Goal: Transaction & Acquisition: Purchase product/service

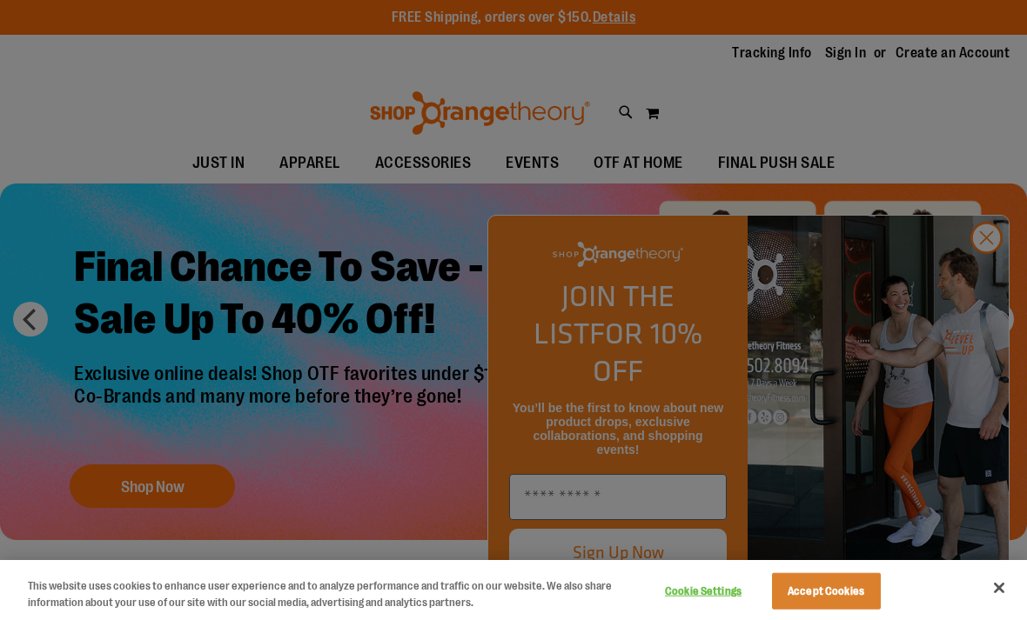
click at [983, 262] on div at bounding box center [513, 310] width 1027 height 620
click at [1002, 251] on div at bounding box center [513, 310] width 1027 height 620
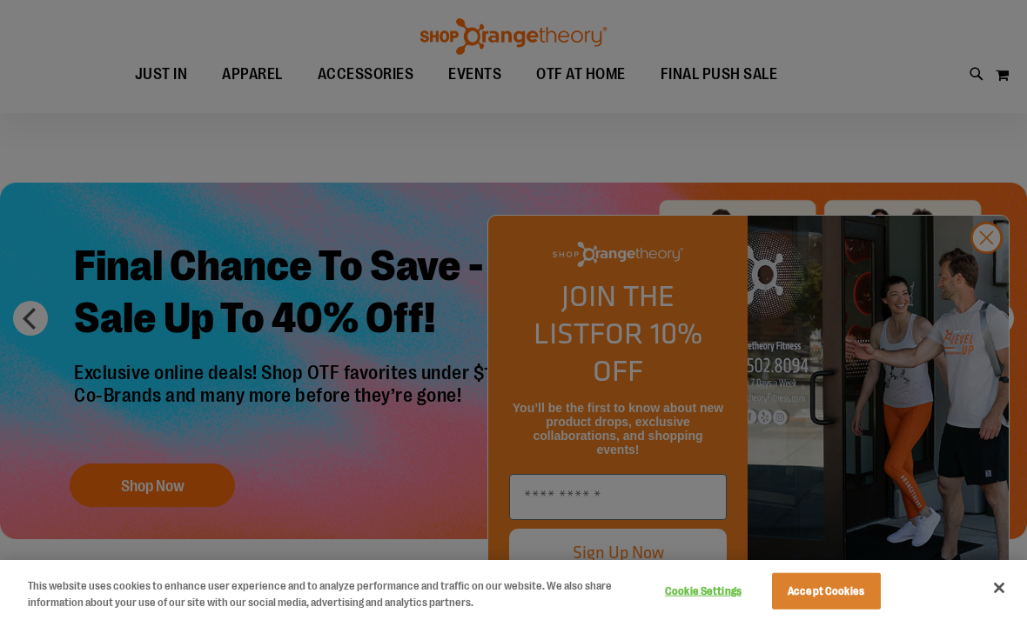
scroll to position [54, 0]
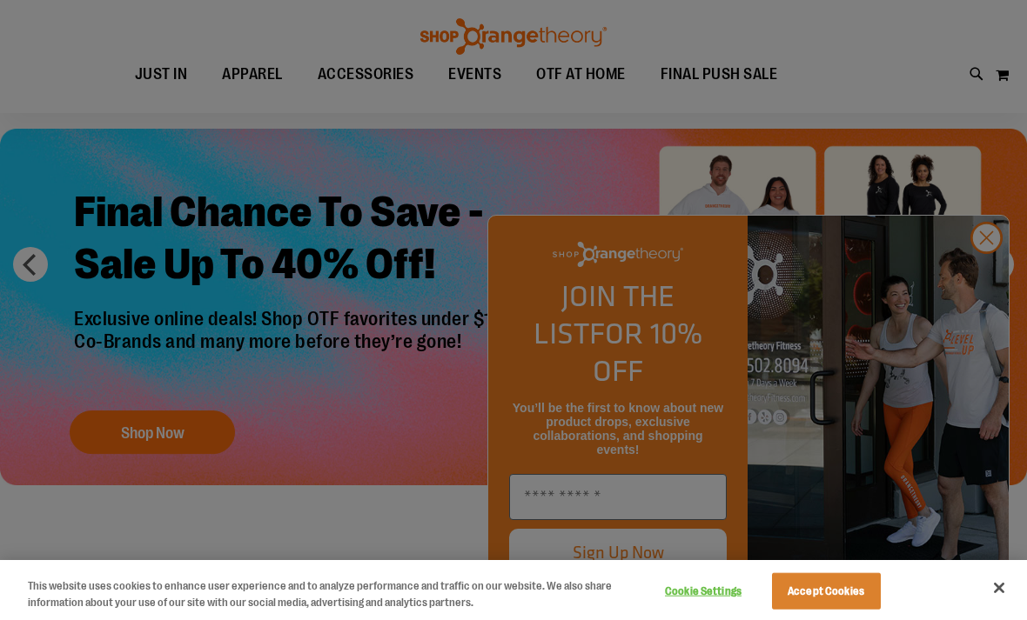
click at [979, 274] on div at bounding box center [513, 310] width 1027 height 620
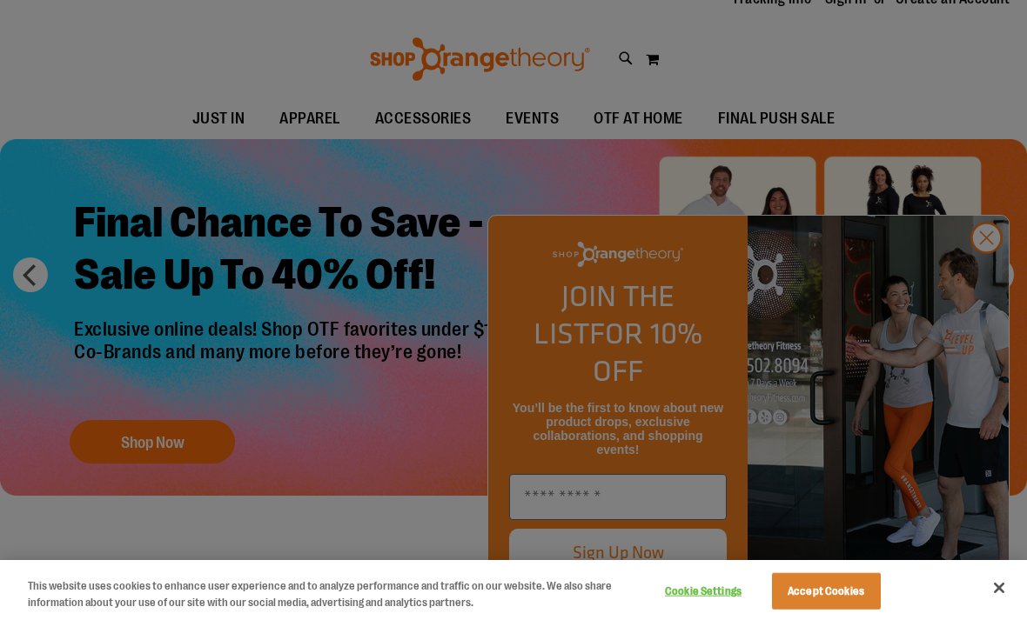
scroll to position [0, 0]
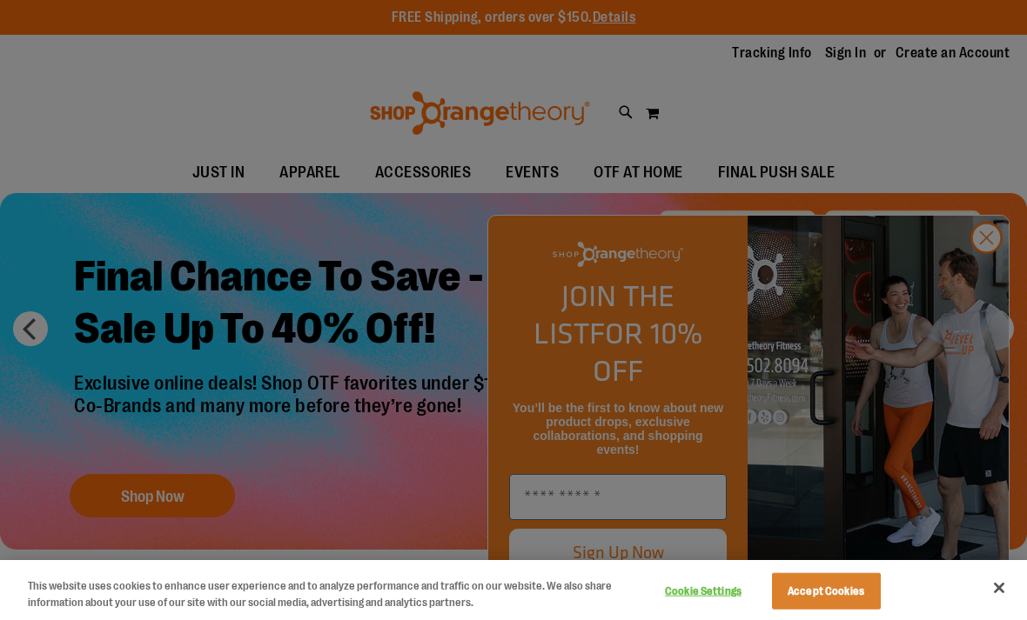
click at [974, 275] on div at bounding box center [513, 310] width 1027 height 620
click at [984, 264] on div at bounding box center [513, 310] width 1027 height 620
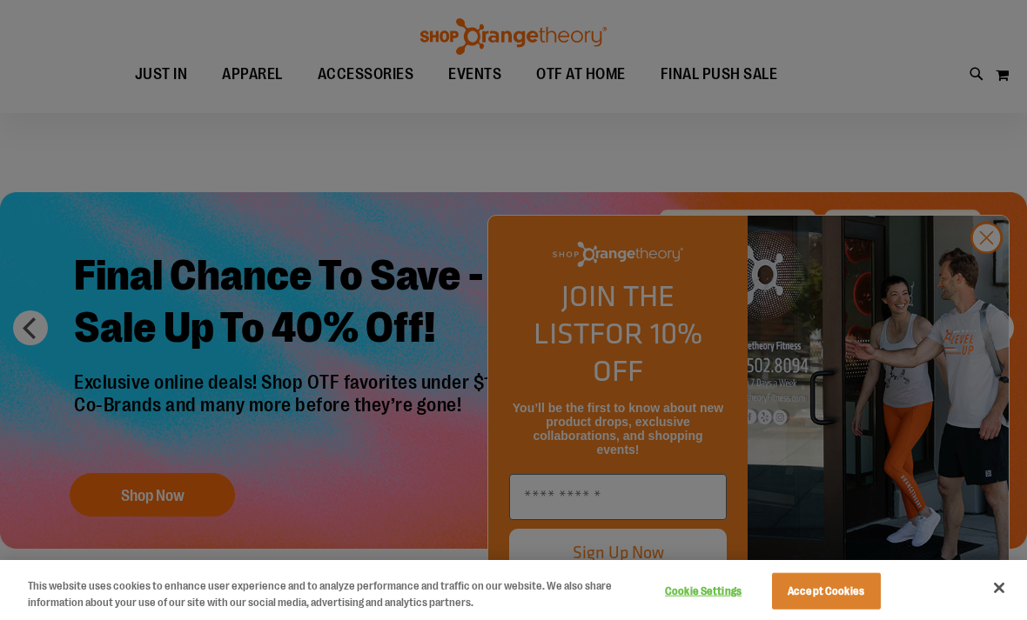
scroll to position [6, 0]
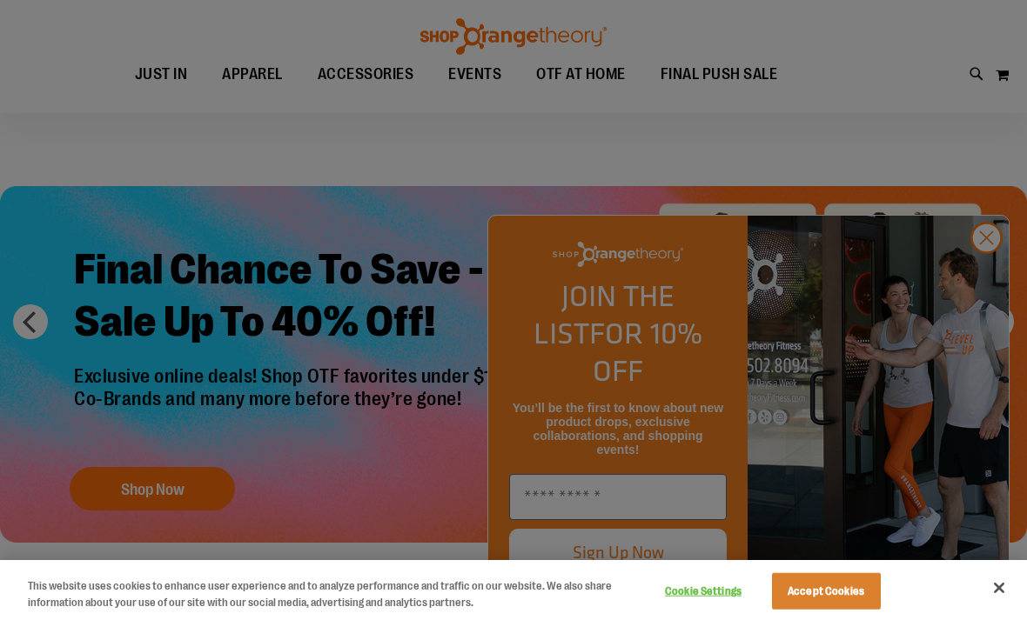
click at [974, 273] on div at bounding box center [513, 310] width 1027 height 620
click at [986, 297] on div at bounding box center [513, 310] width 1027 height 620
click at [975, 290] on div at bounding box center [513, 310] width 1027 height 620
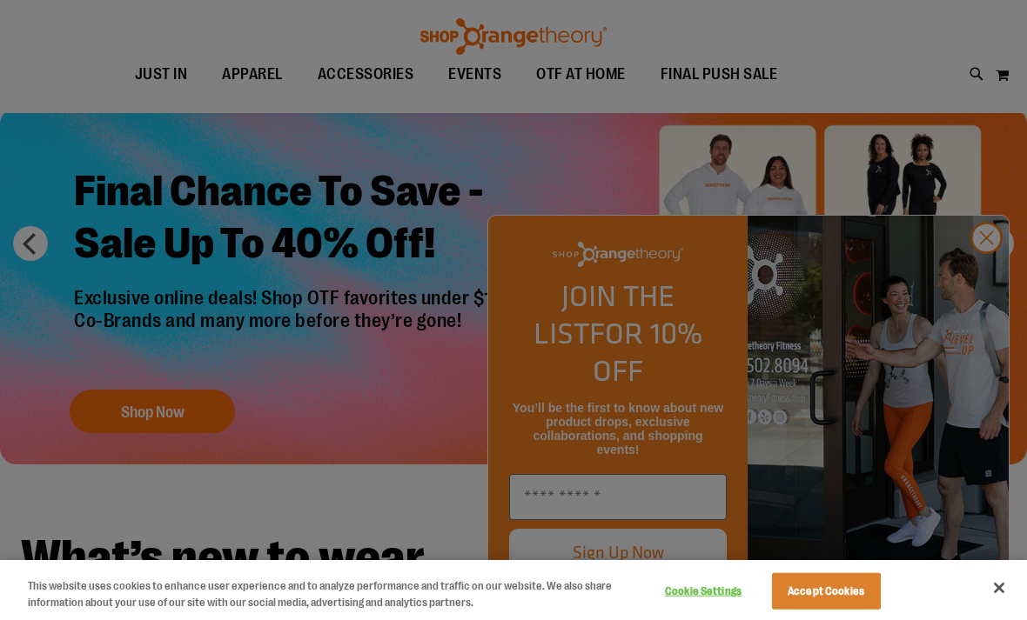
scroll to position [79, 0]
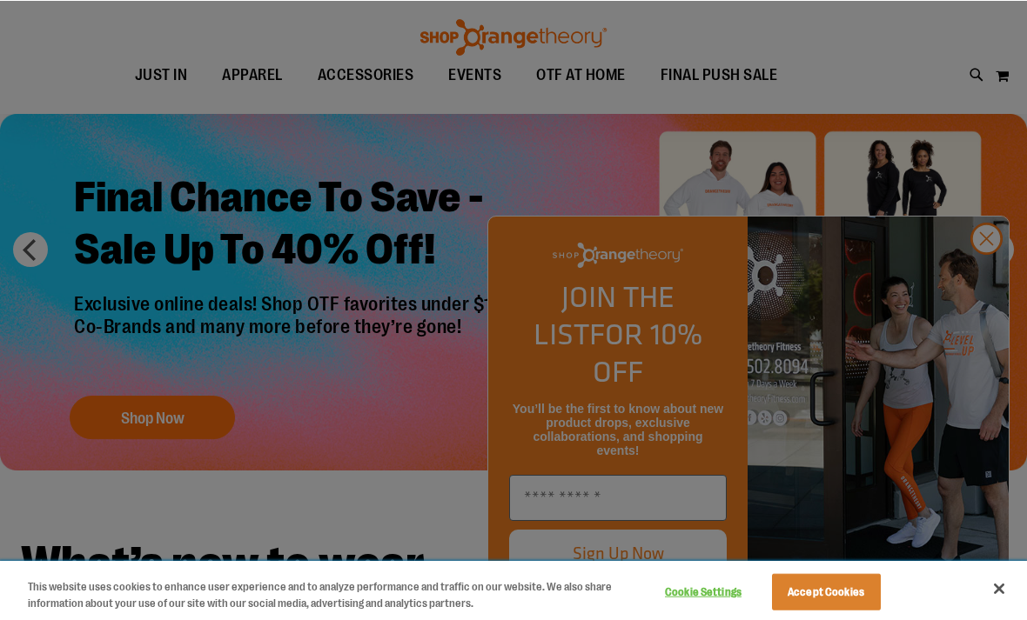
click at [1006, 619] on div "This website uses cookies to enhance user experience and to analyze performance…" at bounding box center [513, 590] width 1027 height 60
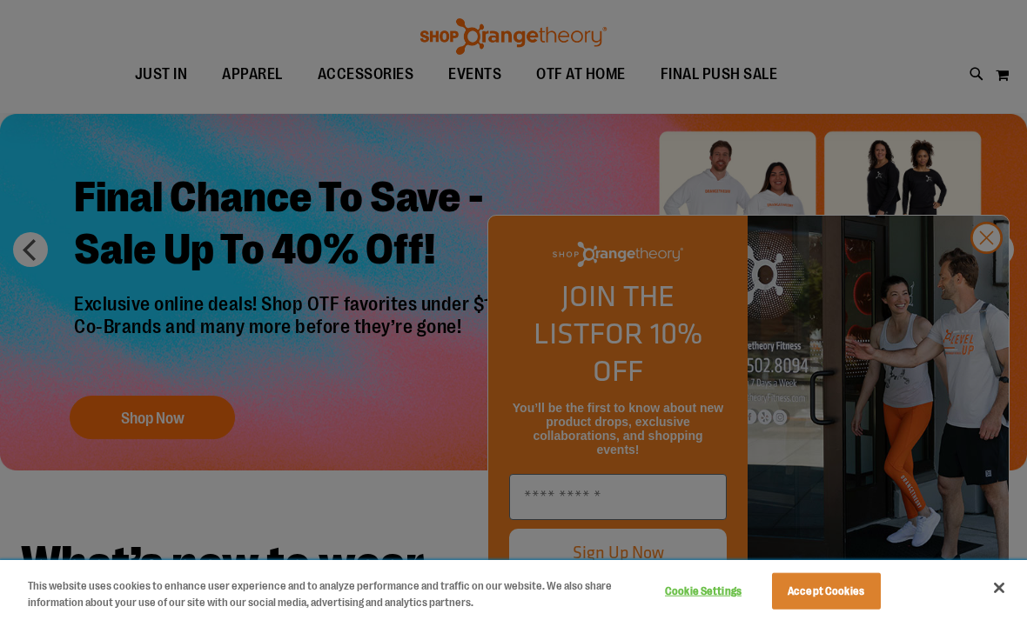
click at [994, 607] on button "Close" at bounding box center [999, 588] width 38 height 38
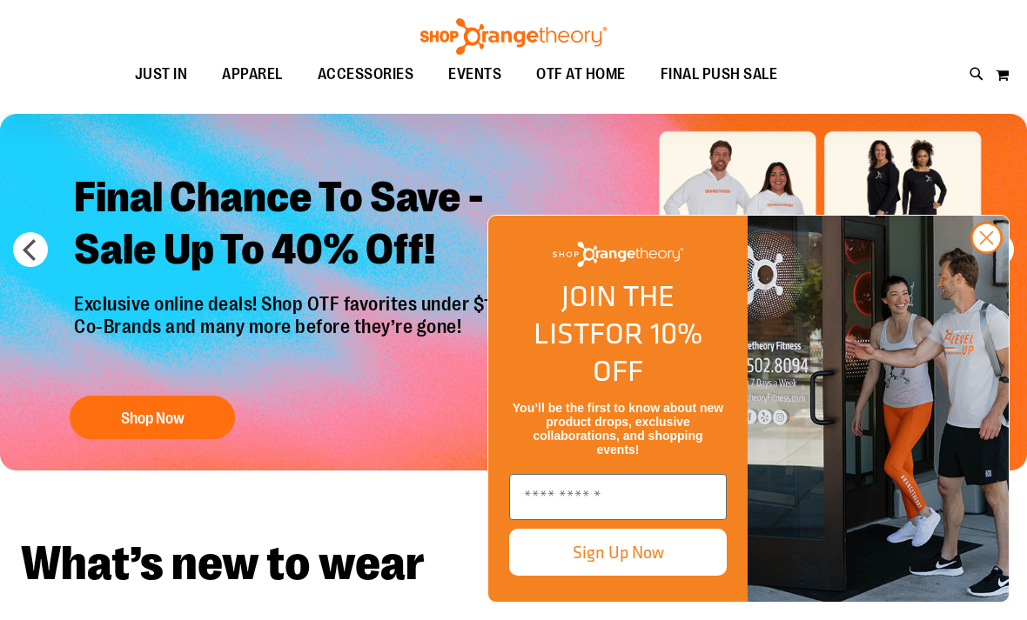
click at [987, 252] on circle "Close dialog" at bounding box center [986, 238] width 29 height 29
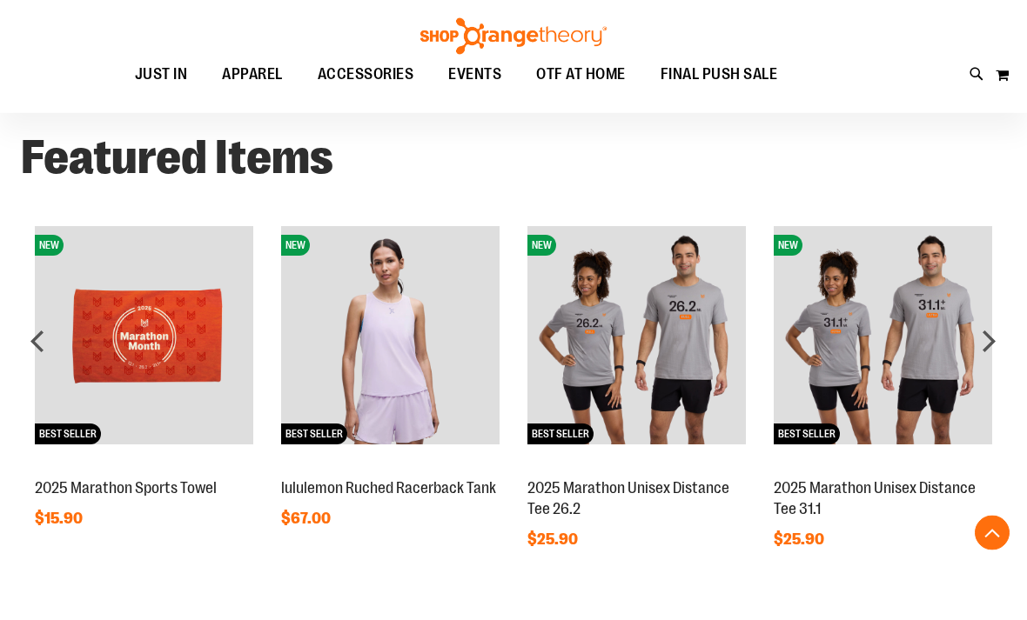
scroll to position [1141, 0]
click at [578, 79] on span "OTF AT HOME" at bounding box center [581, 74] width 90 height 39
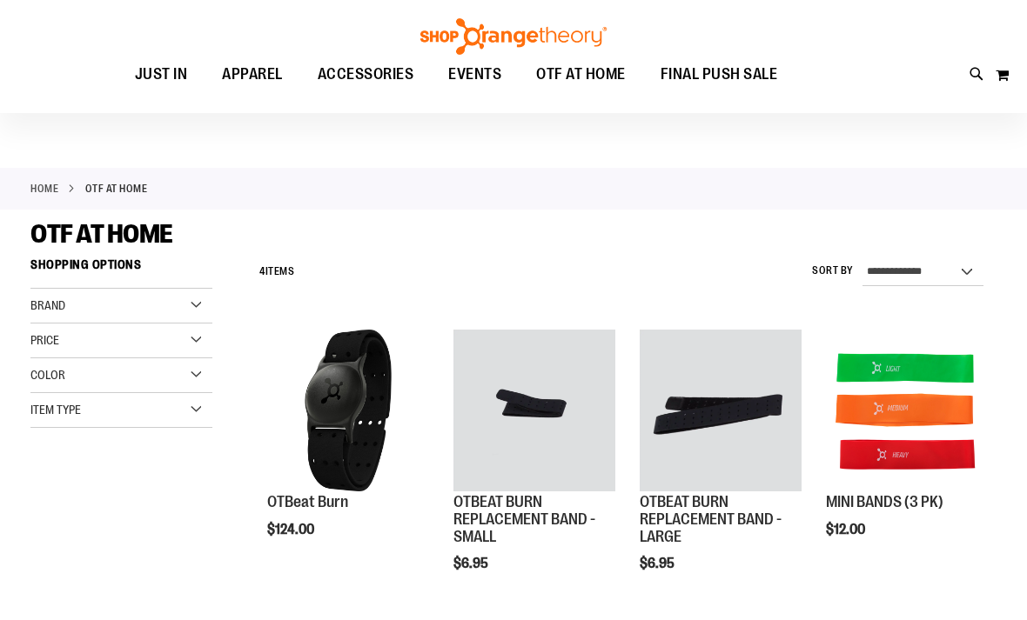
scroll to position [12, 0]
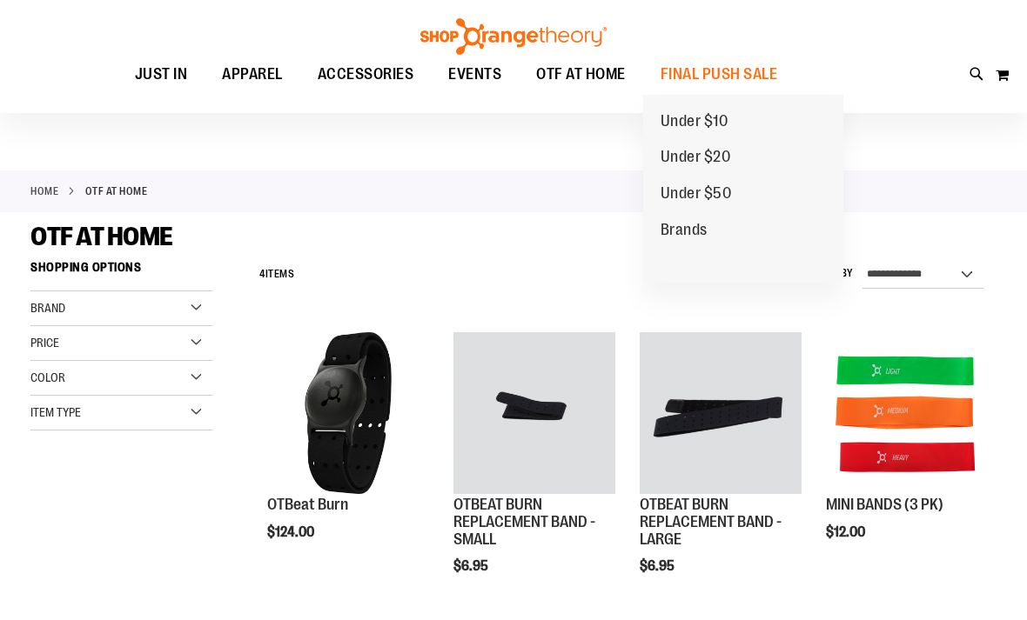
click at [700, 128] on span "Under $10" at bounding box center [694, 123] width 68 height 22
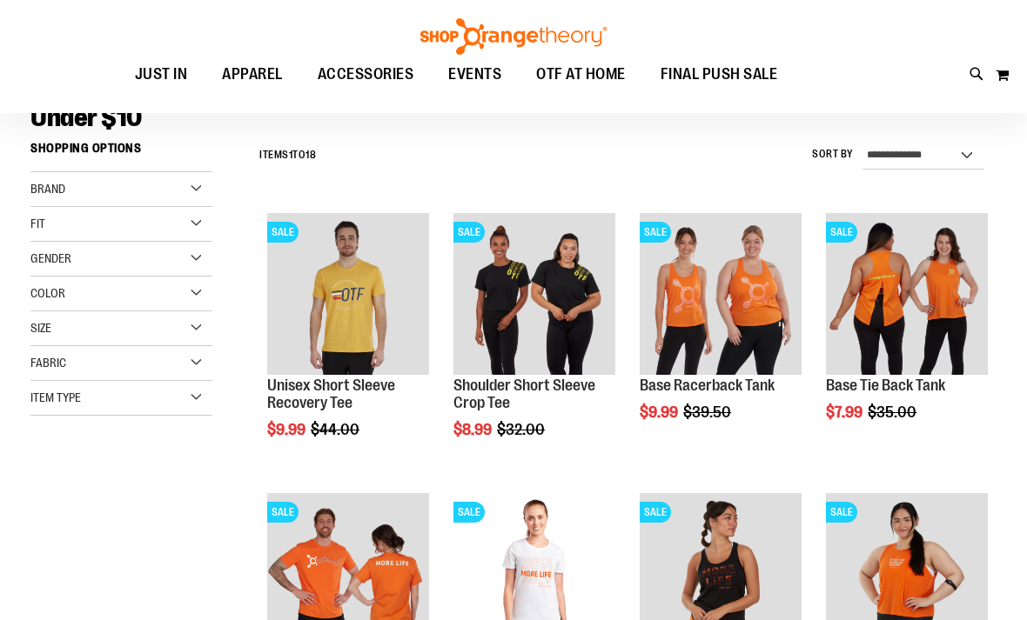
scroll to position [148, 0]
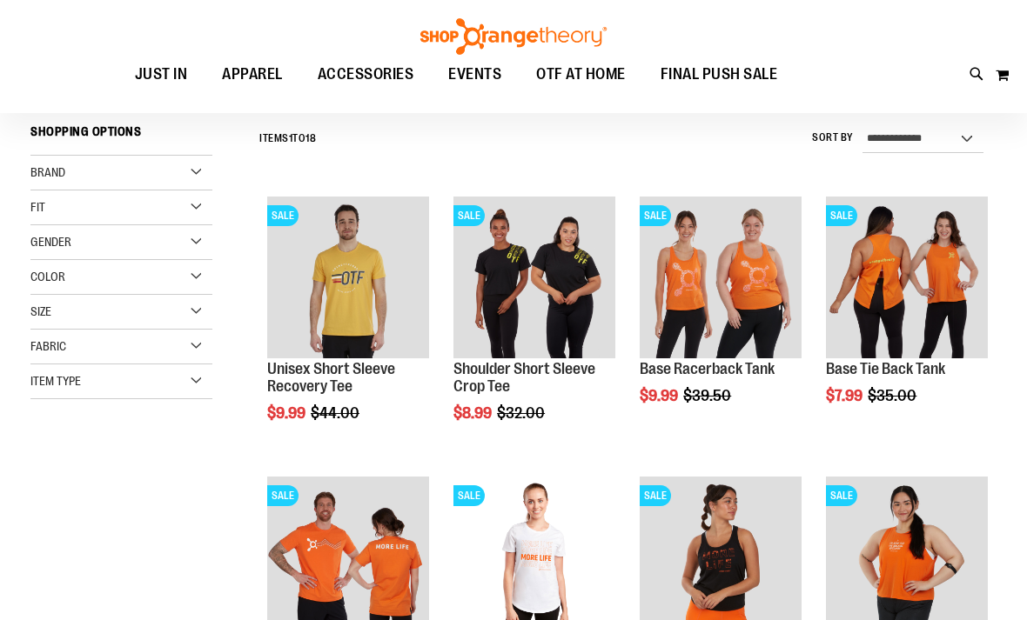
click at [902, 559] on span "Quickview" at bounding box center [867, 581] width 83 height 45
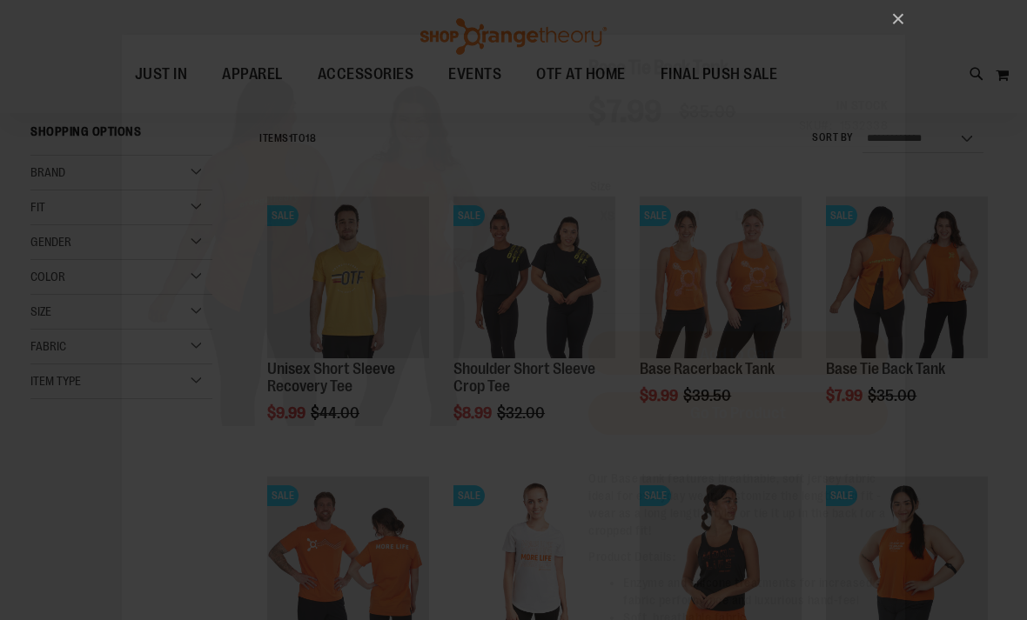
scroll to position [0, 0]
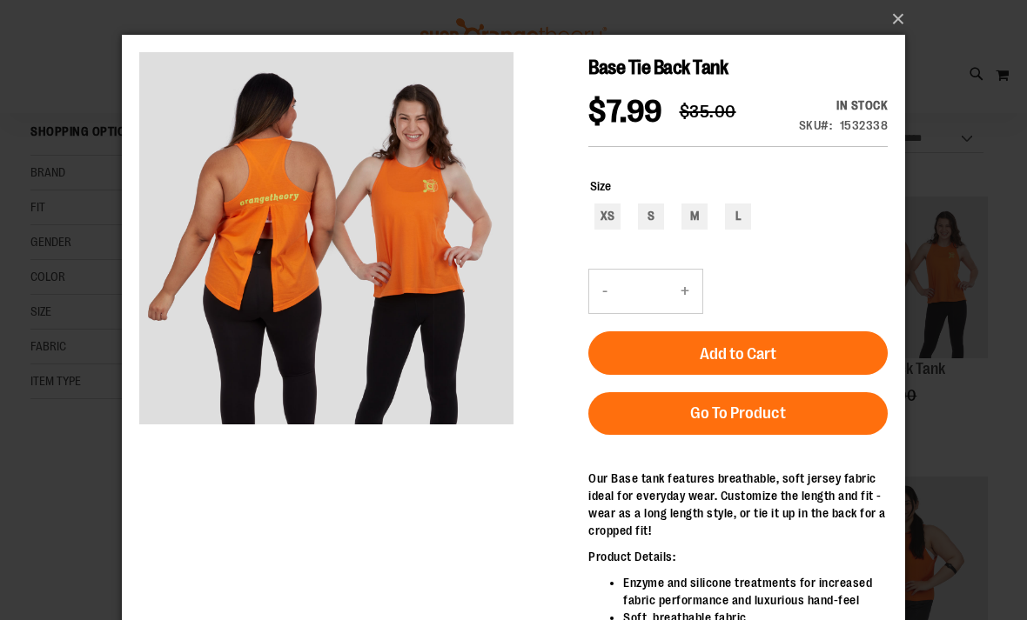
click at [897, 26] on button "×" at bounding box center [518, 19] width 783 height 38
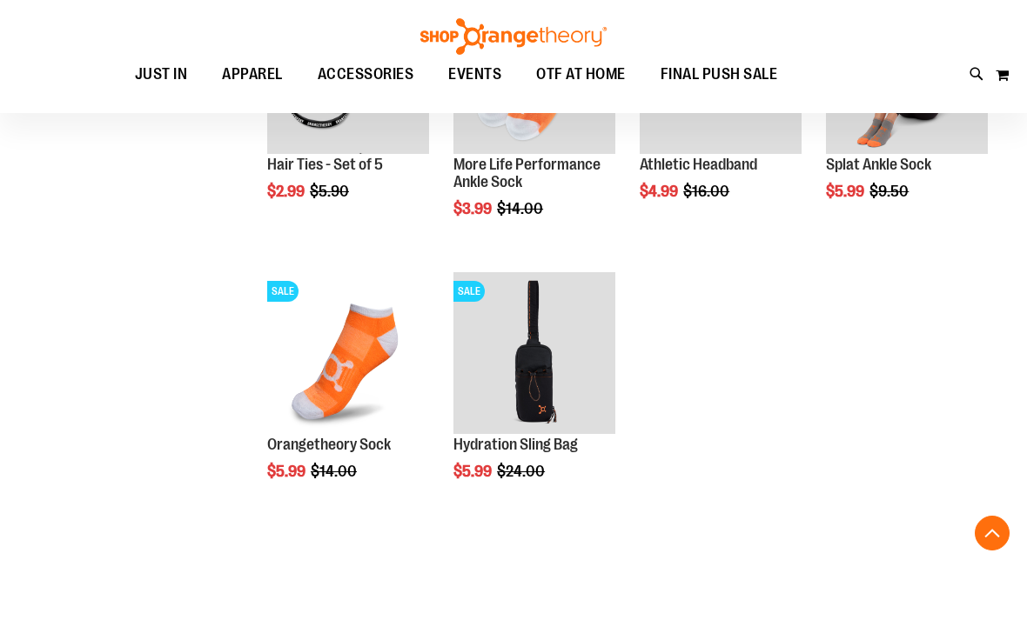
scroll to position [1194, 0]
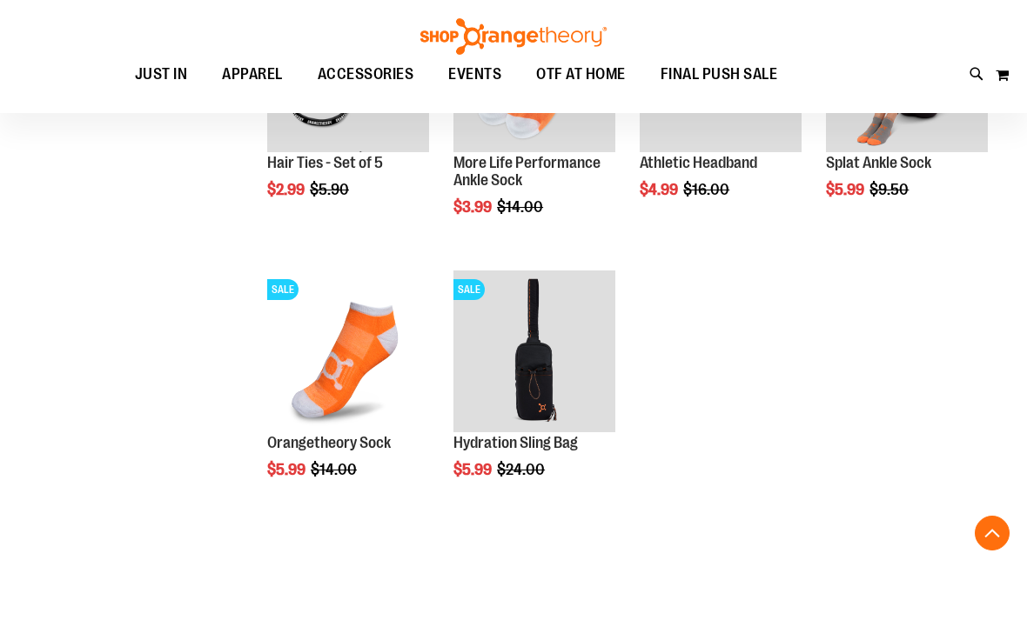
click at [574, 348] on img "product" at bounding box center [534, 352] width 162 height 162
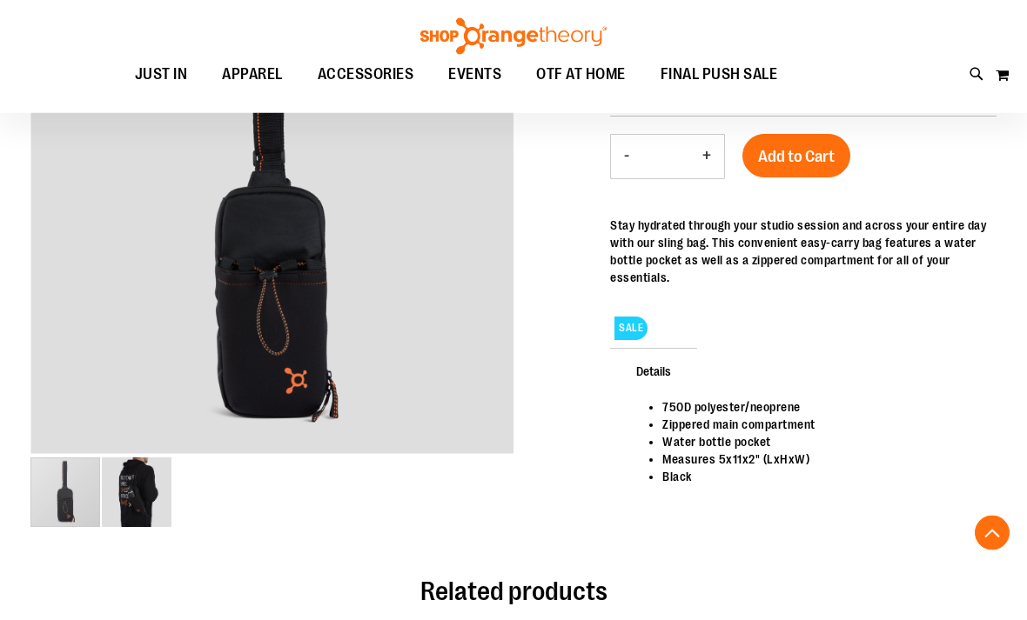
scroll to position [274, 0]
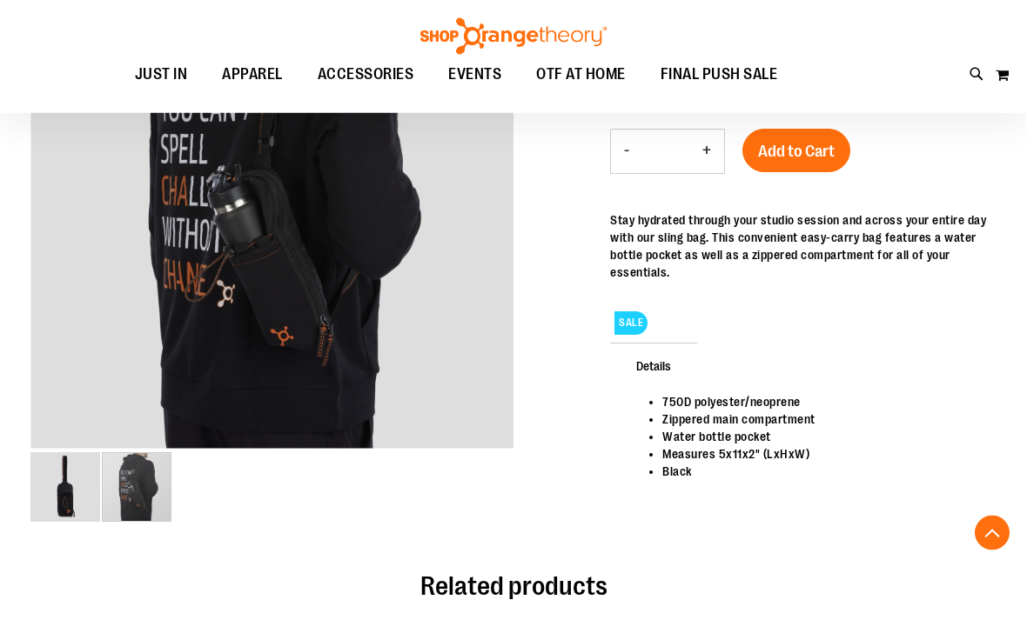
click at [154, 492] on img "image 2 of 2" at bounding box center [137, 488] width 70 height 70
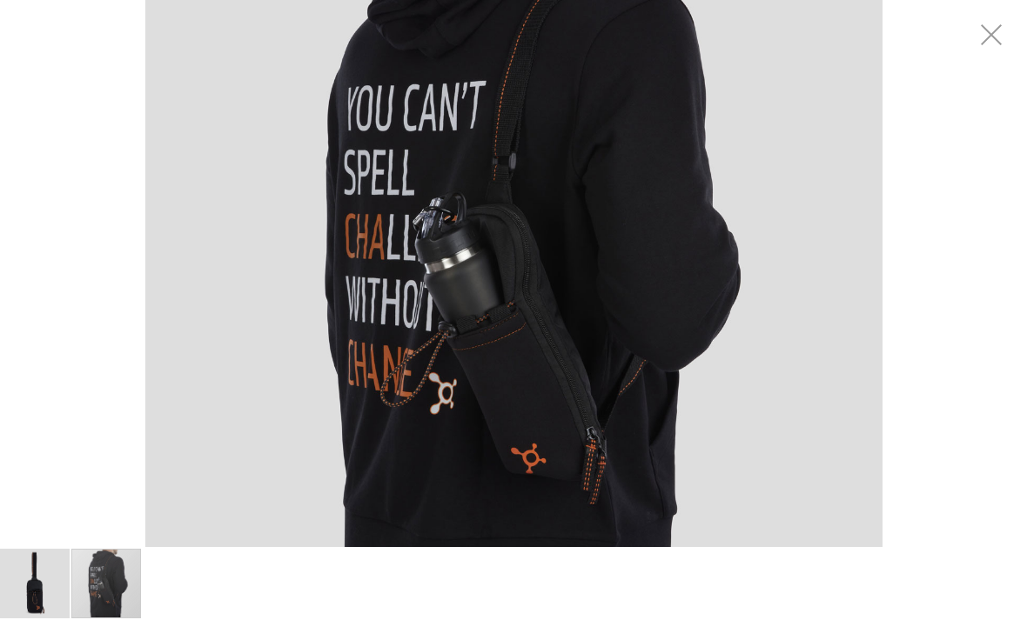
scroll to position [174, 0]
